Goal: Information Seeking & Learning: Learn about a topic

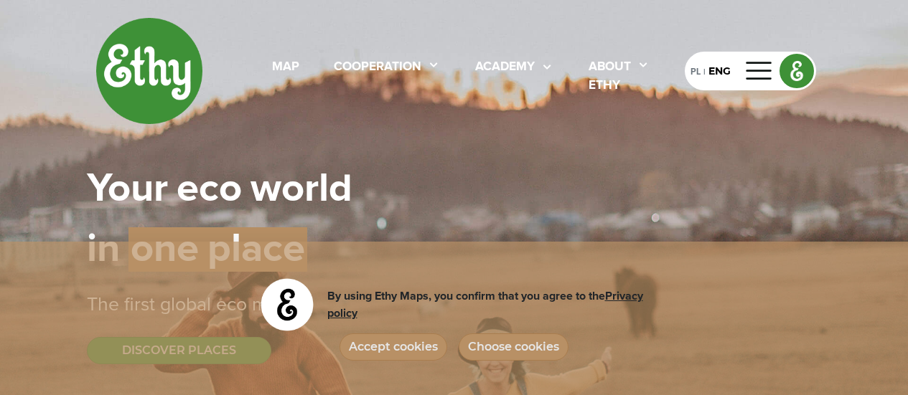
select select
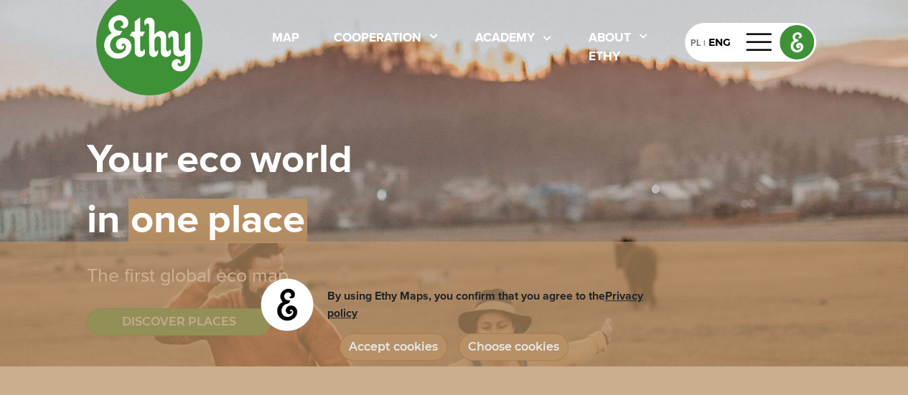
scroll to position [30, 0]
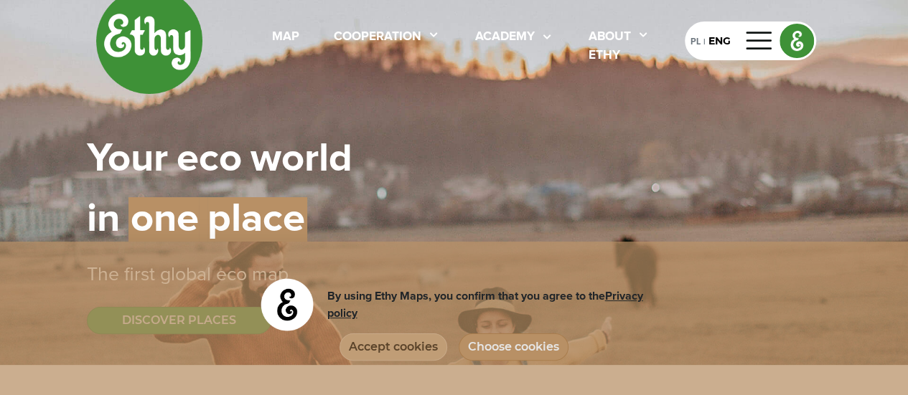
click at [428, 355] on button "Accept cookies" at bounding box center [393, 347] width 108 height 27
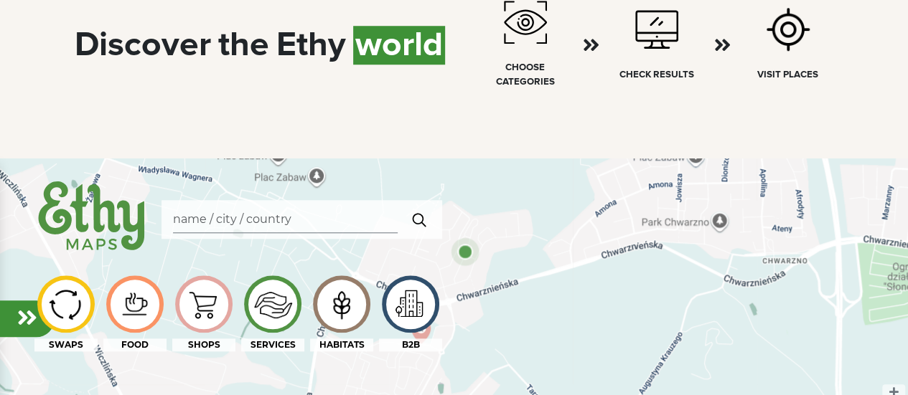
scroll to position [637, 0]
click at [209, 219] on input "Search" at bounding box center [285, 218] width 225 height 27
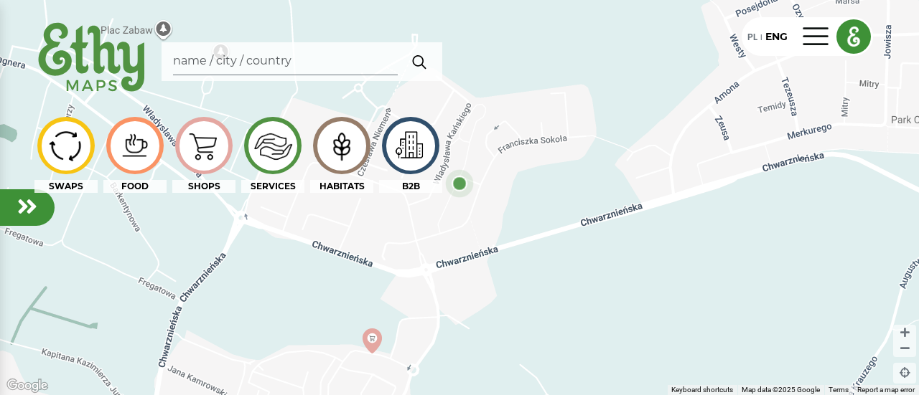
click at [245, 63] on input "Search" at bounding box center [285, 61] width 225 height 27
click at [279, 63] on input "Search" at bounding box center [285, 61] width 225 height 27
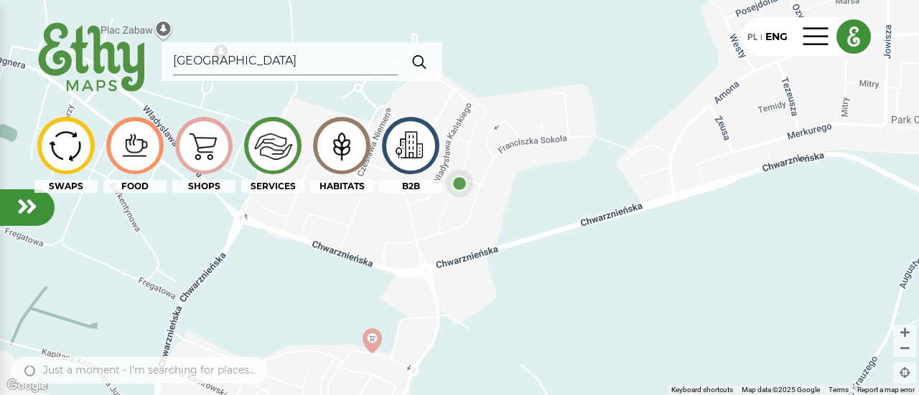
type input "[GEOGRAPHIC_DATA]"
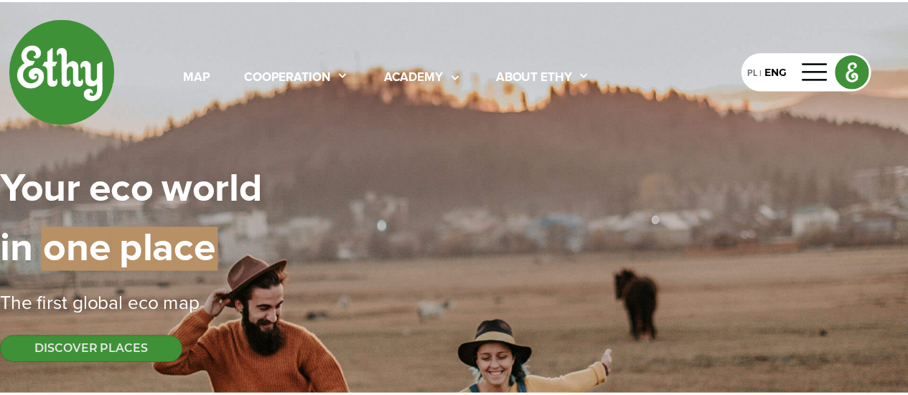
scroll to position [637, 0]
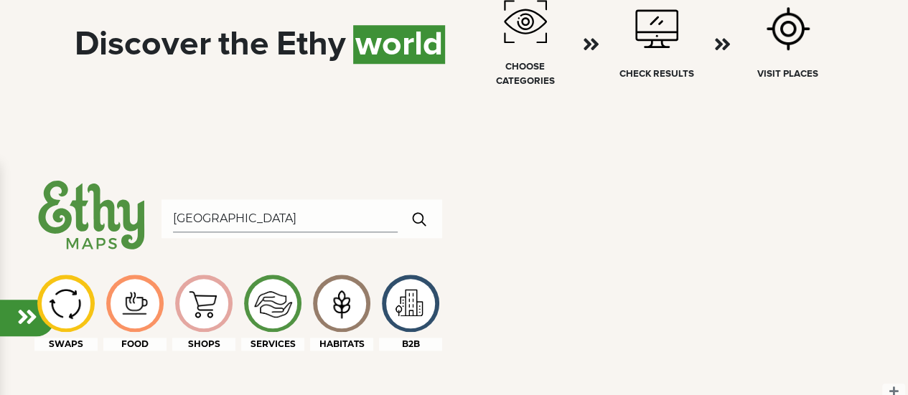
select select
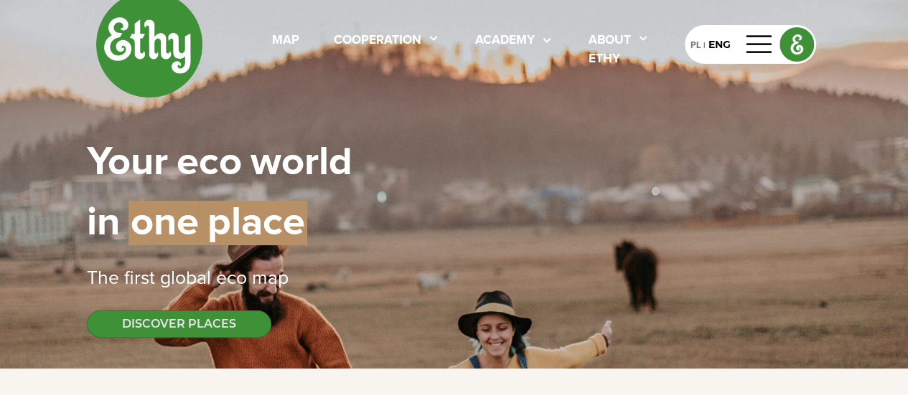
scroll to position [13, 0]
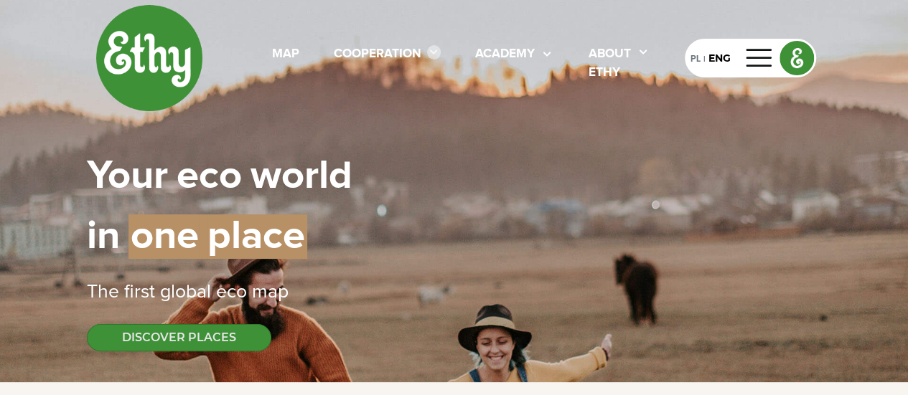
click at [427, 60] on icon at bounding box center [434, 52] width 14 height 14
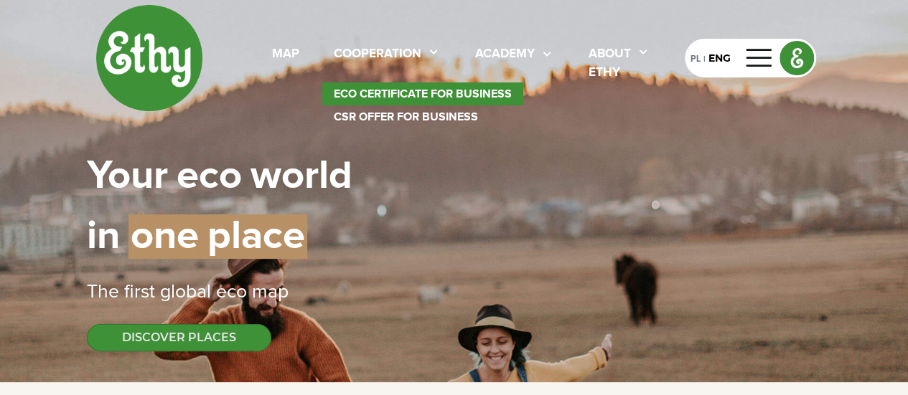
click at [354, 98] on link "eco certificate for business" at bounding box center [422, 94] width 201 height 23
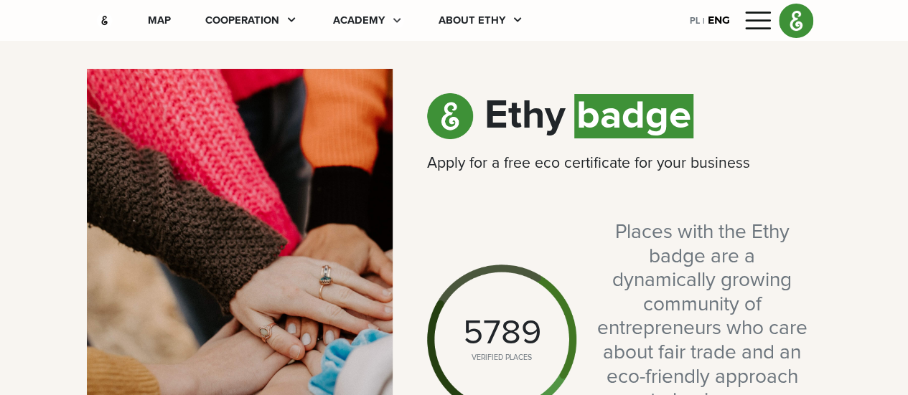
click at [390, 17] on icon at bounding box center [397, 21] width 14 height 14
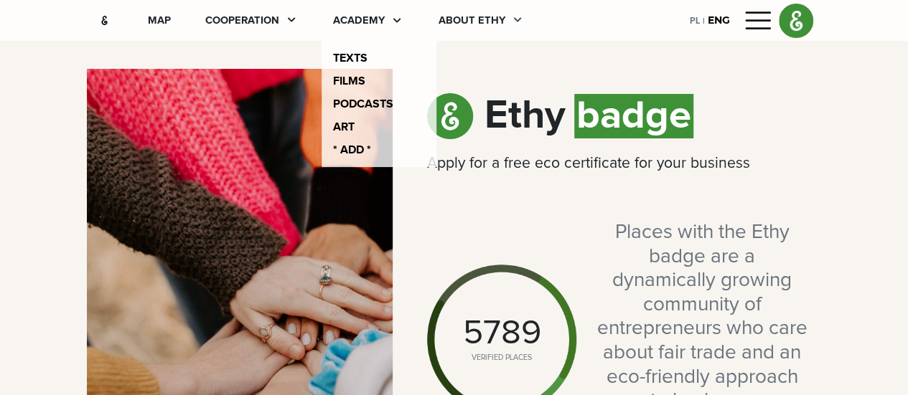
click at [511, 19] on icon at bounding box center [518, 20] width 14 height 14
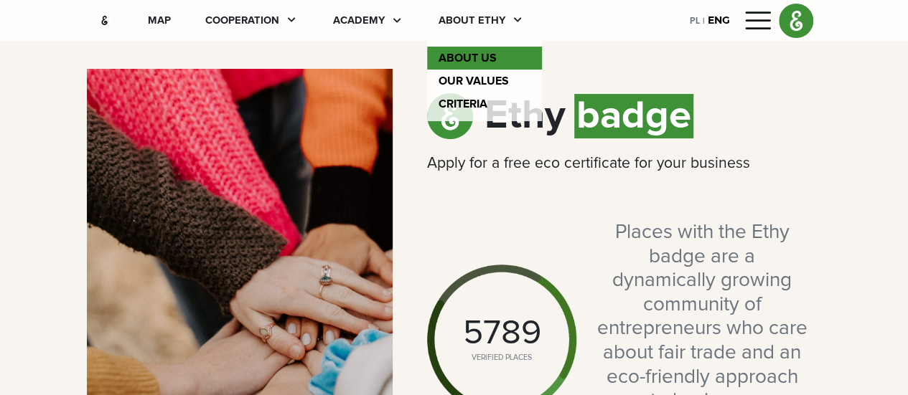
click at [427, 54] on link "About us" at bounding box center [484, 58] width 115 height 23
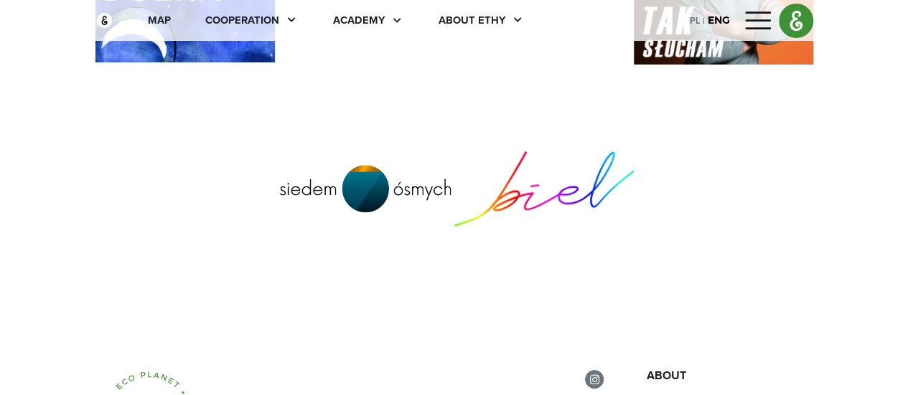
scroll to position [5622, 0]
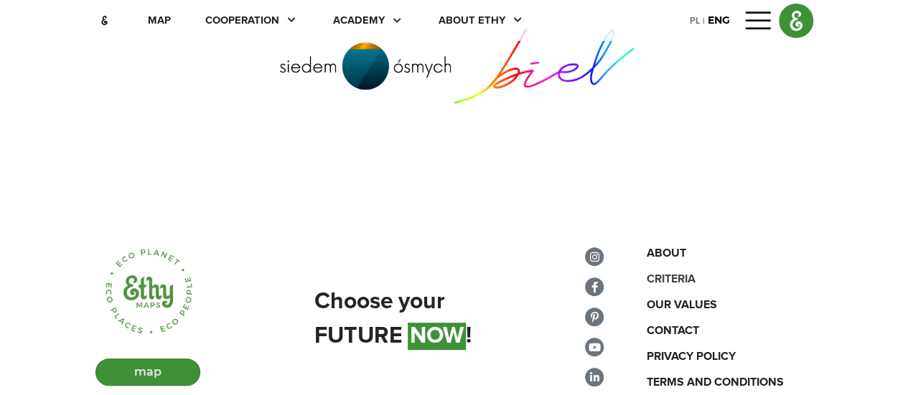
click at [721, 271] on div "criteria" at bounding box center [729, 279] width 167 height 17
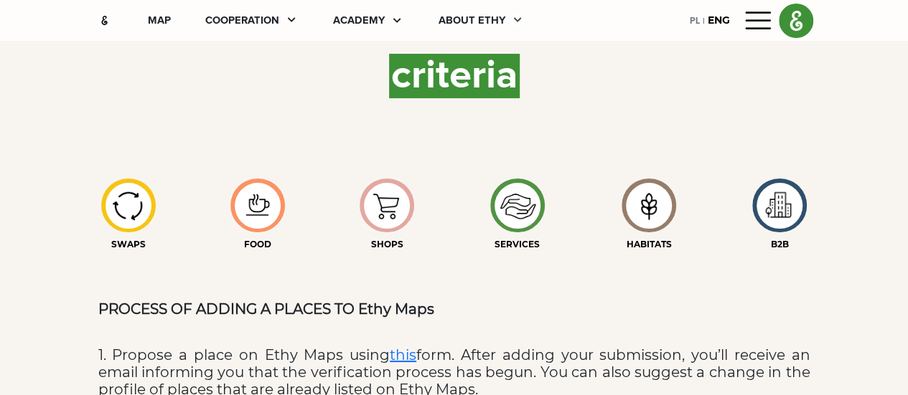
click at [511, 18] on icon at bounding box center [518, 20] width 14 height 14
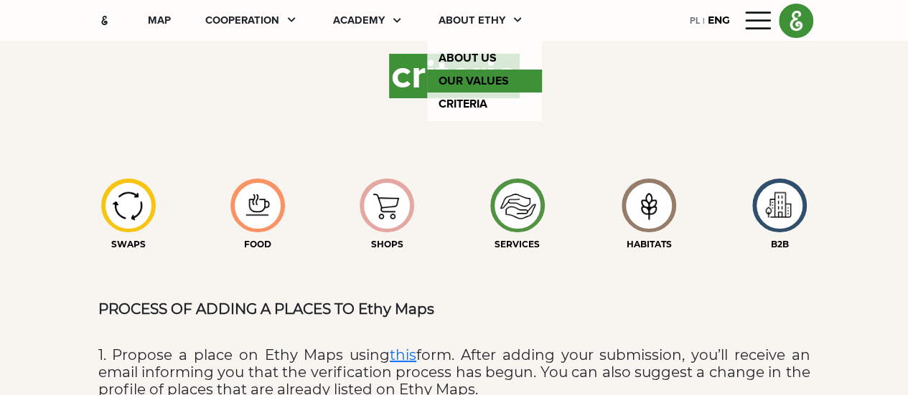
click at [427, 74] on link "Our values" at bounding box center [484, 81] width 115 height 23
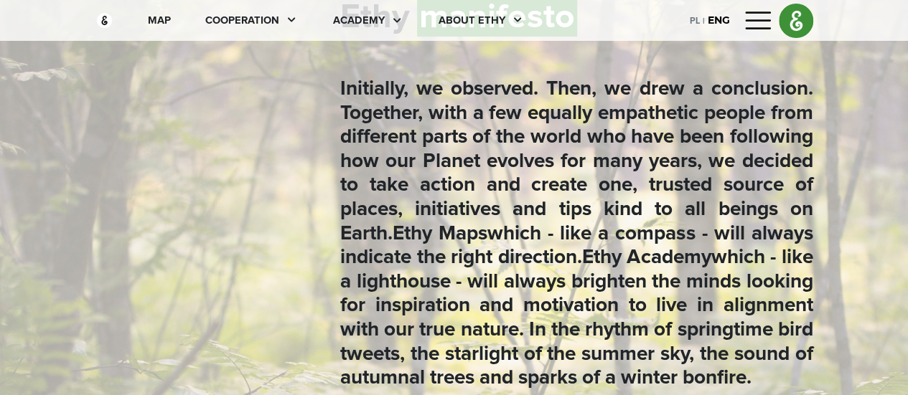
scroll to position [66, 0]
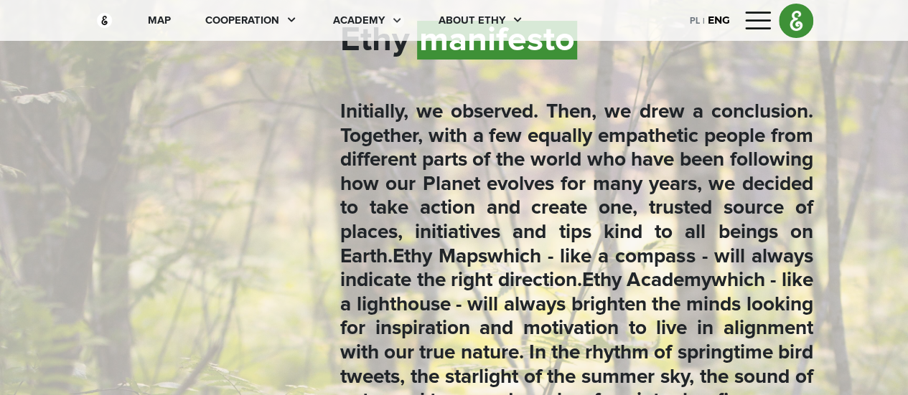
click at [390, 17] on icon at bounding box center [397, 21] width 14 height 14
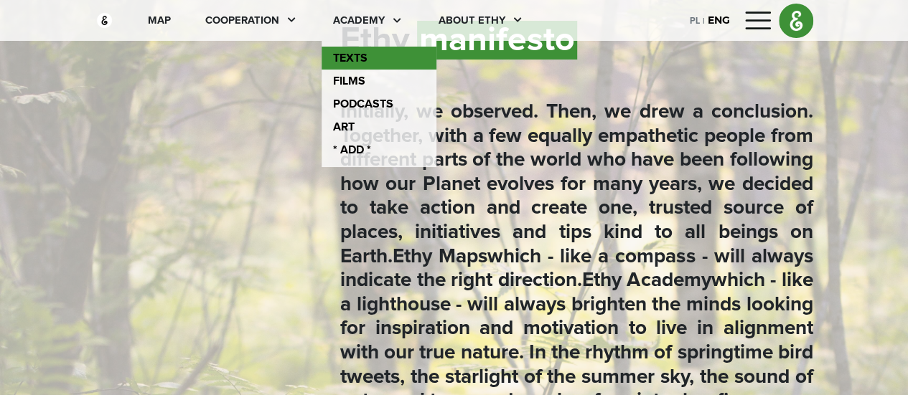
click at [322, 51] on link "texts" at bounding box center [379, 58] width 115 height 23
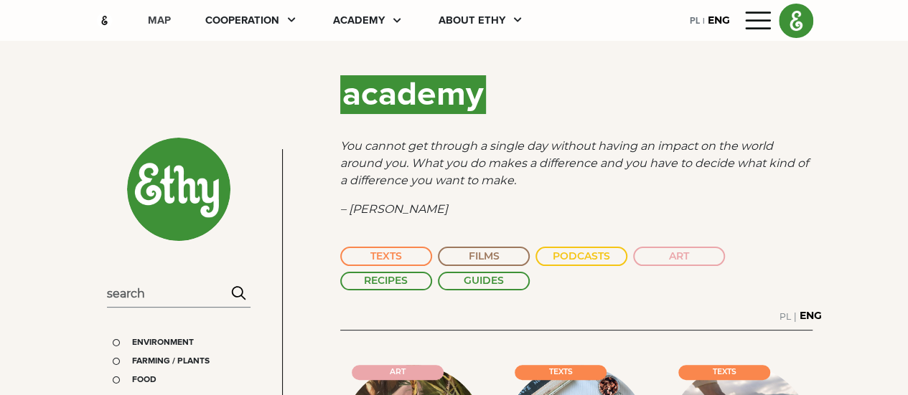
click at [148, 19] on div "map" at bounding box center [159, 21] width 23 height 16
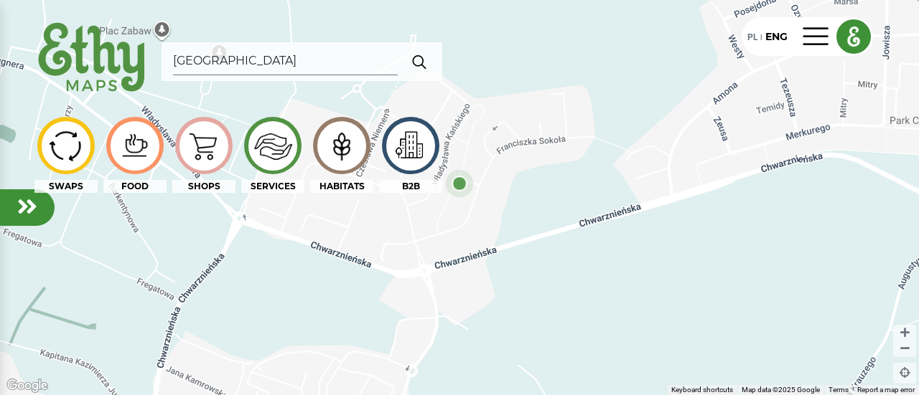
click at [243, 58] on input "[GEOGRAPHIC_DATA]" at bounding box center [285, 61] width 225 height 27
type input "p"
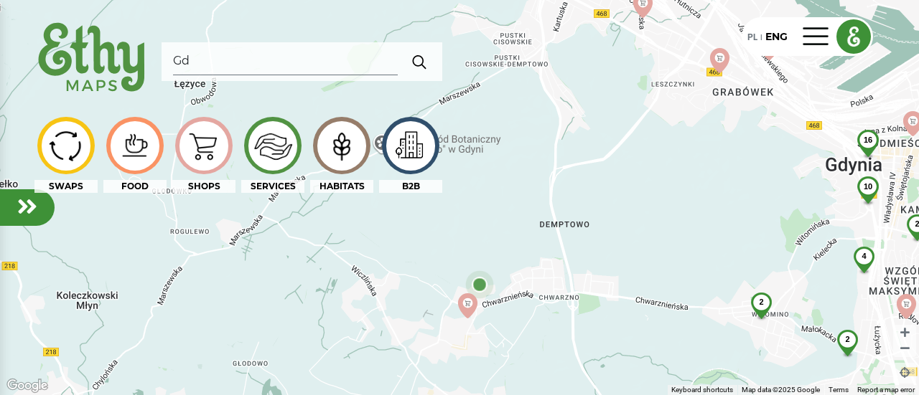
type input "G"
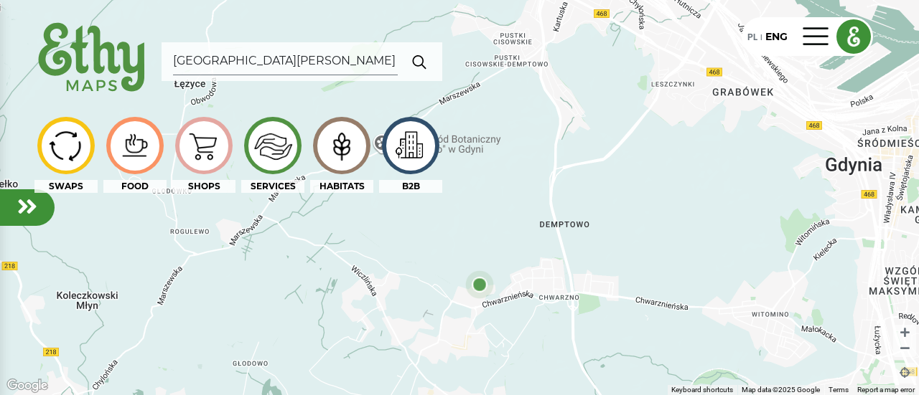
type input "[GEOGRAPHIC_DATA][PERSON_NAME]"
click at [418, 63] on img "button" at bounding box center [419, 61] width 27 height 29
click at [815, 32] on div at bounding box center [816, 36] width 34 height 23
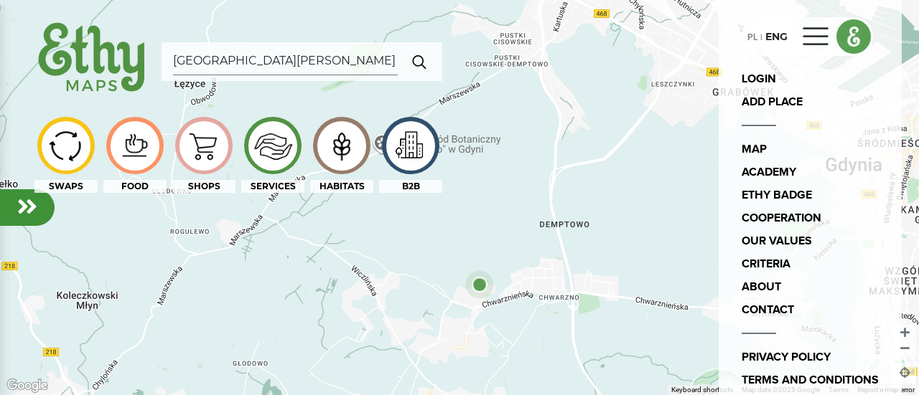
click at [815, 32] on div at bounding box center [816, 36] width 34 height 23
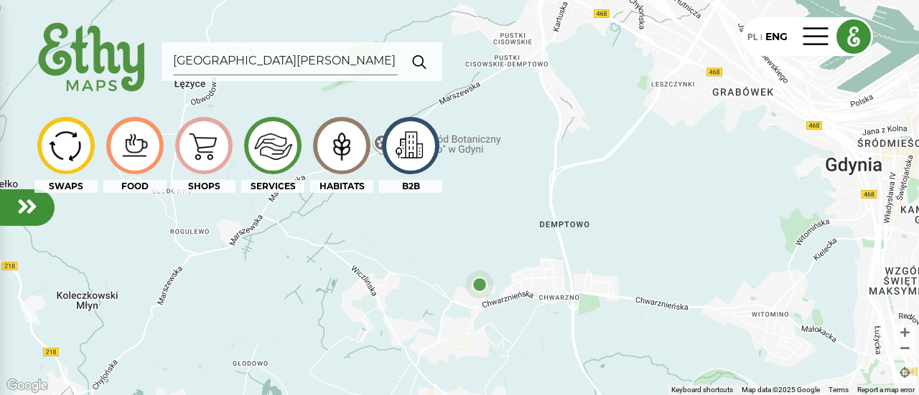
click at [13, 217] on div at bounding box center [27, 207] width 55 height 37
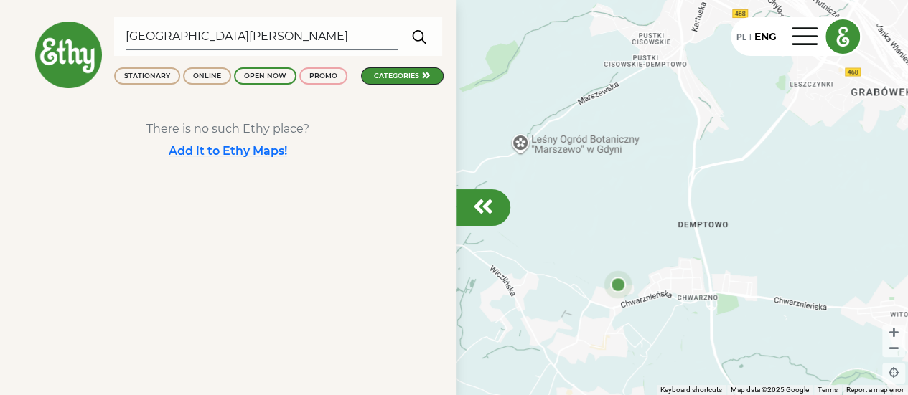
click at [422, 34] on img "button" at bounding box center [419, 36] width 27 height 29
click at [259, 34] on input "[GEOGRAPHIC_DATA][PERSON_NAME]" at bounding box center [262, 36] width 272 height 27
type input "C"
click at [408, 80] on div "categories" at bounding box center [396, 76] width 45 height 10
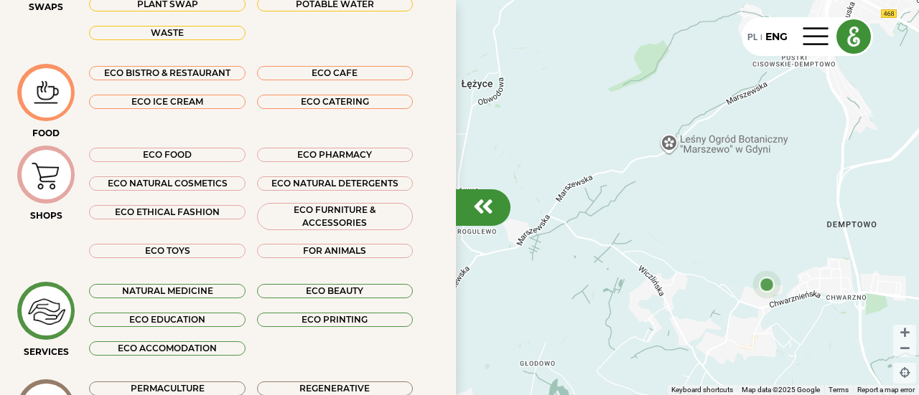
scroll to position [166, 0]
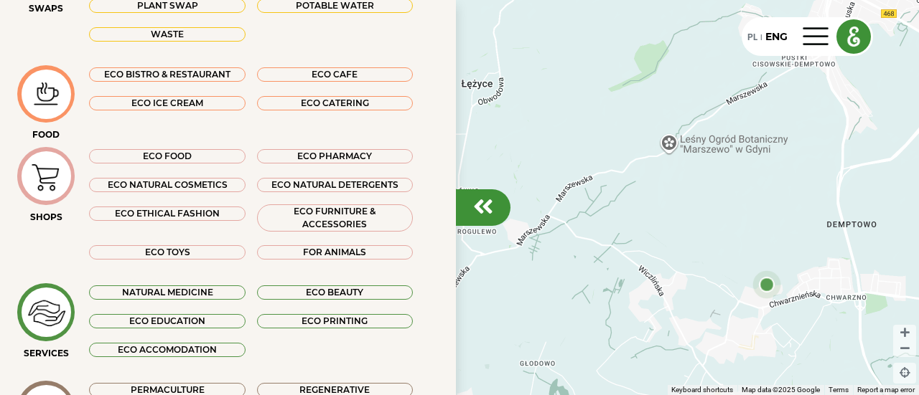
click at [355, 70] on div "ECO CAFE" at bounding box center [335, 74] width 156 height 14
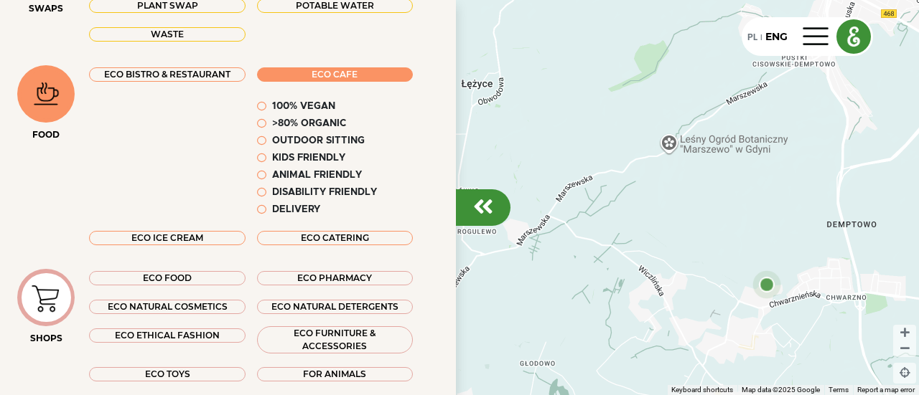
click at [259, 108] on em at bounding box center [261, 106] width 9 height 9
click at [257, 123] on em at bounding box center [261, 123] width 9 height 9
click at [257, 142] on em at bounding box center [261, 140] width 9 height 9
click at [257, 156] on em at bounding box center [261, 158] width 9 height 9
click at [257, 174] on em at bounding box center [261, 175] width 9 height 9
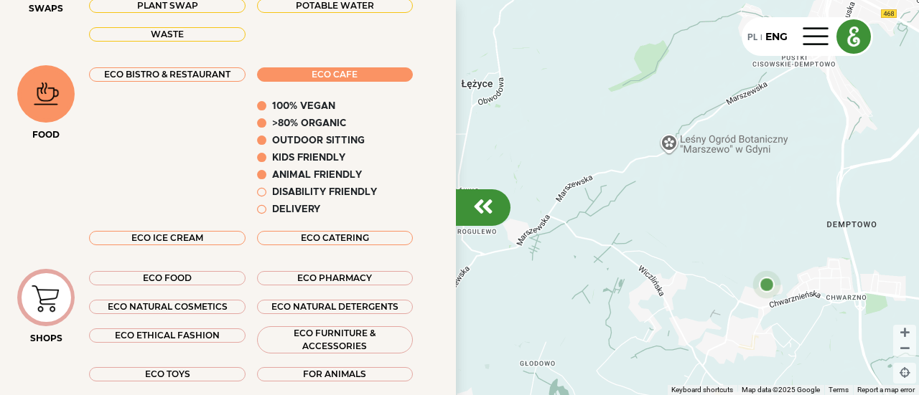
click at [257, 190] on em at bounding box center [261, 192] width 9 height 9
click at [257, 212] on em at bounding box center [261, 209] width 9 height 9
click at [530, 62] on div at bounding box center [459, 197] width 919 height 395
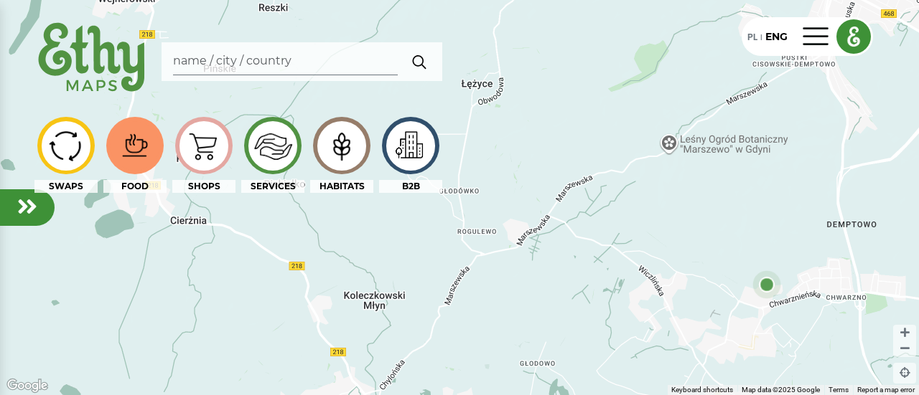
click at [416, 55] on img "button" at bounding box center [419, 61] width 27 height 29
